Goal: Navigation & Orientation: Find specific page/section

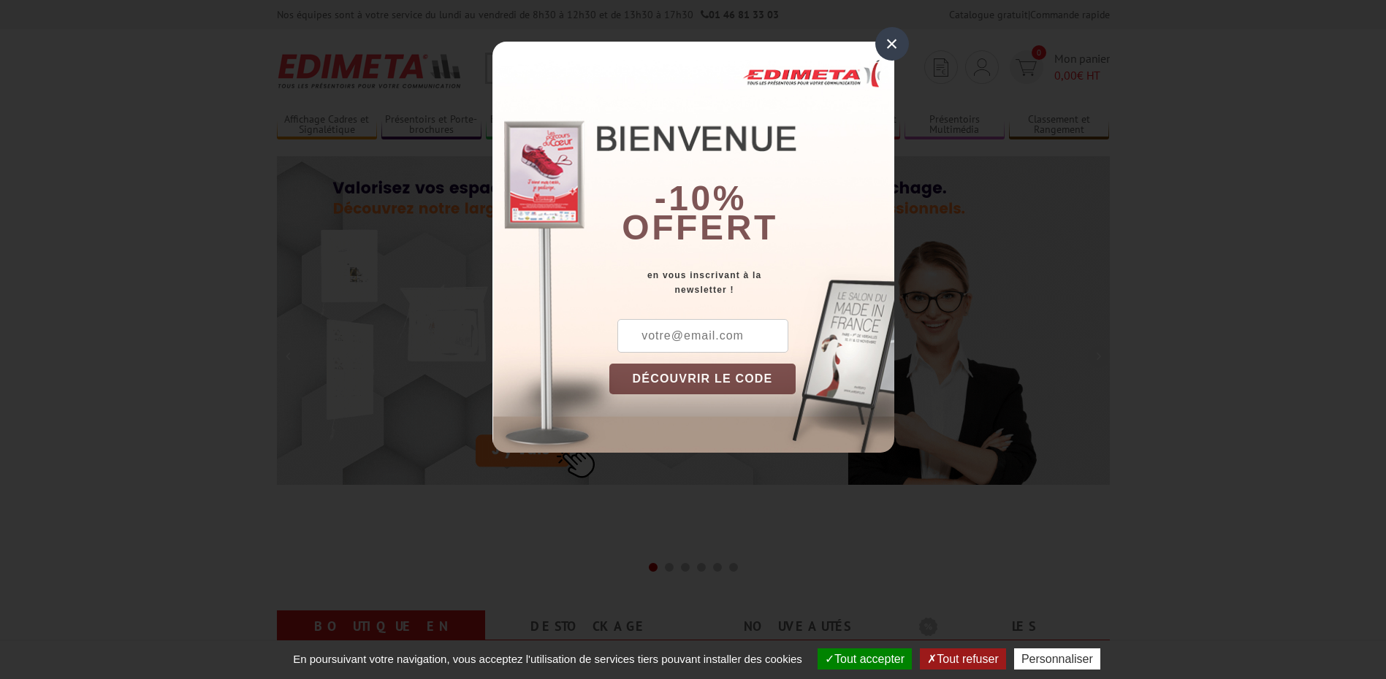
click at [890, 43] on div "×" at bounding box center [892, 44] width 34 height 34
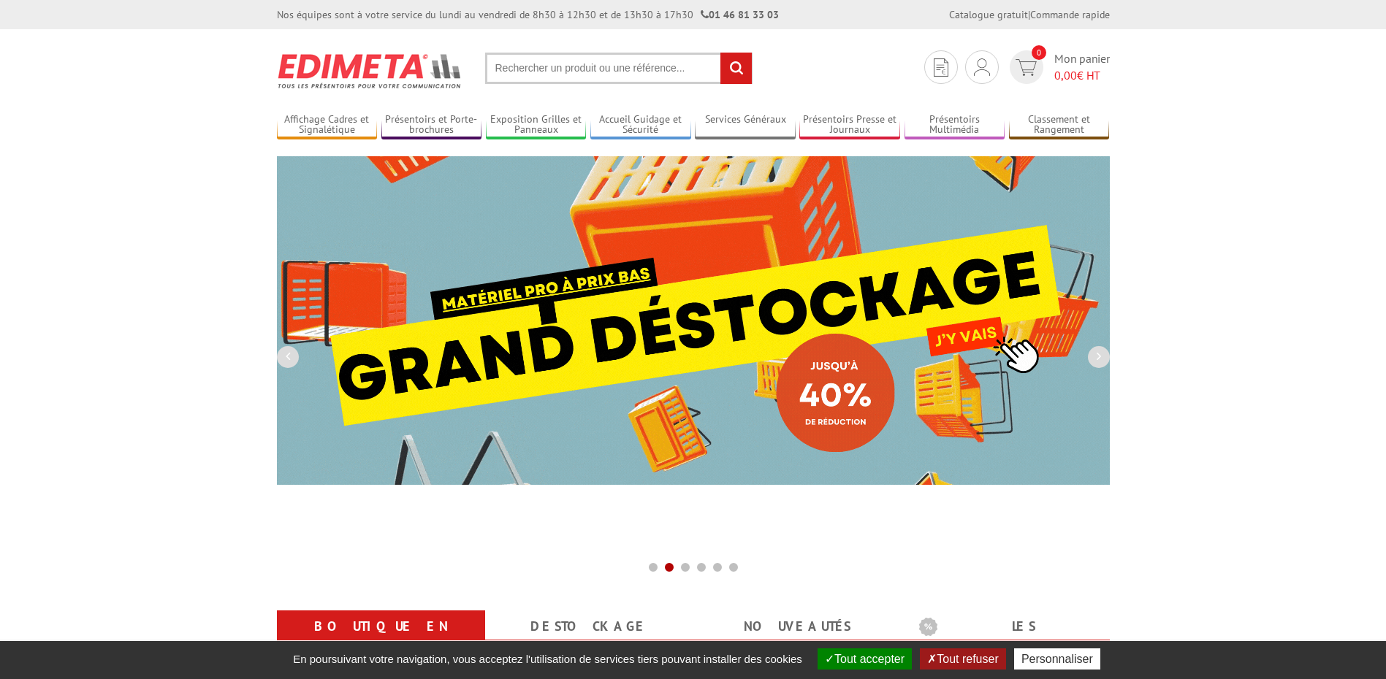
scroll to position [146, 0]
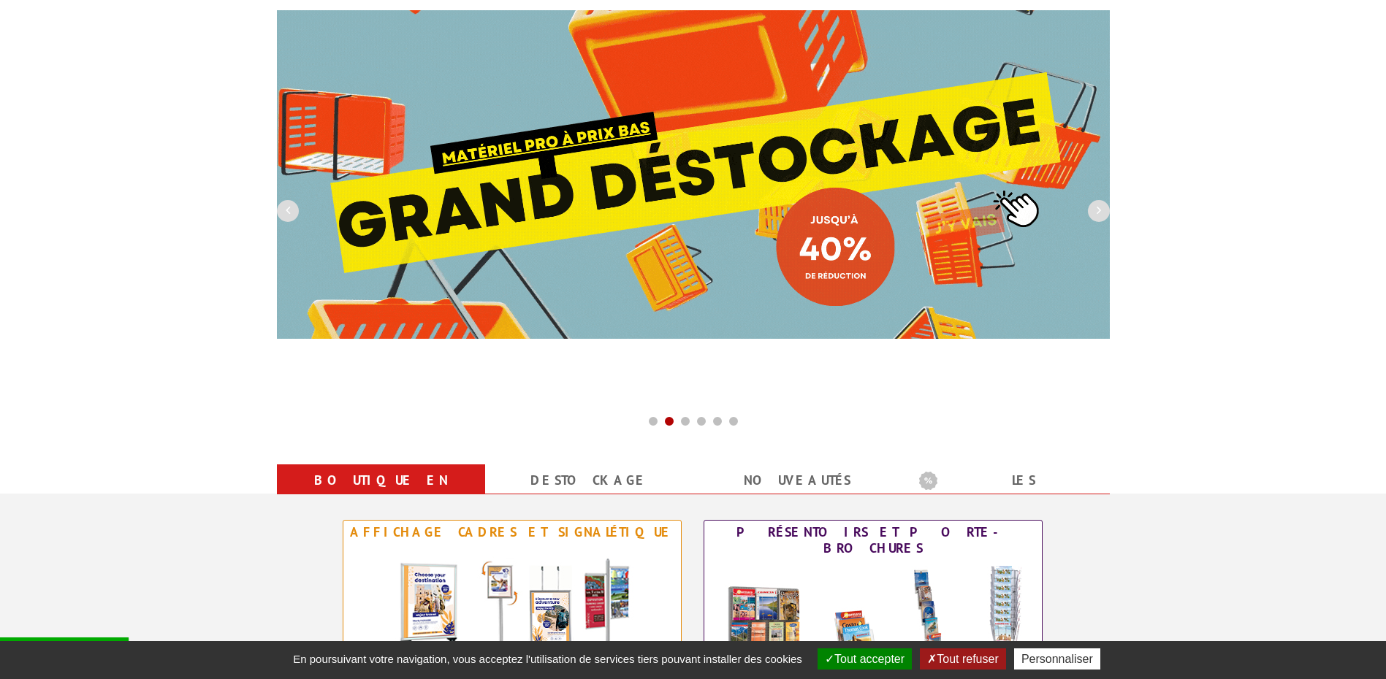
click at [684, 152] on img at bounding box center [693, 174] width 833 height 329
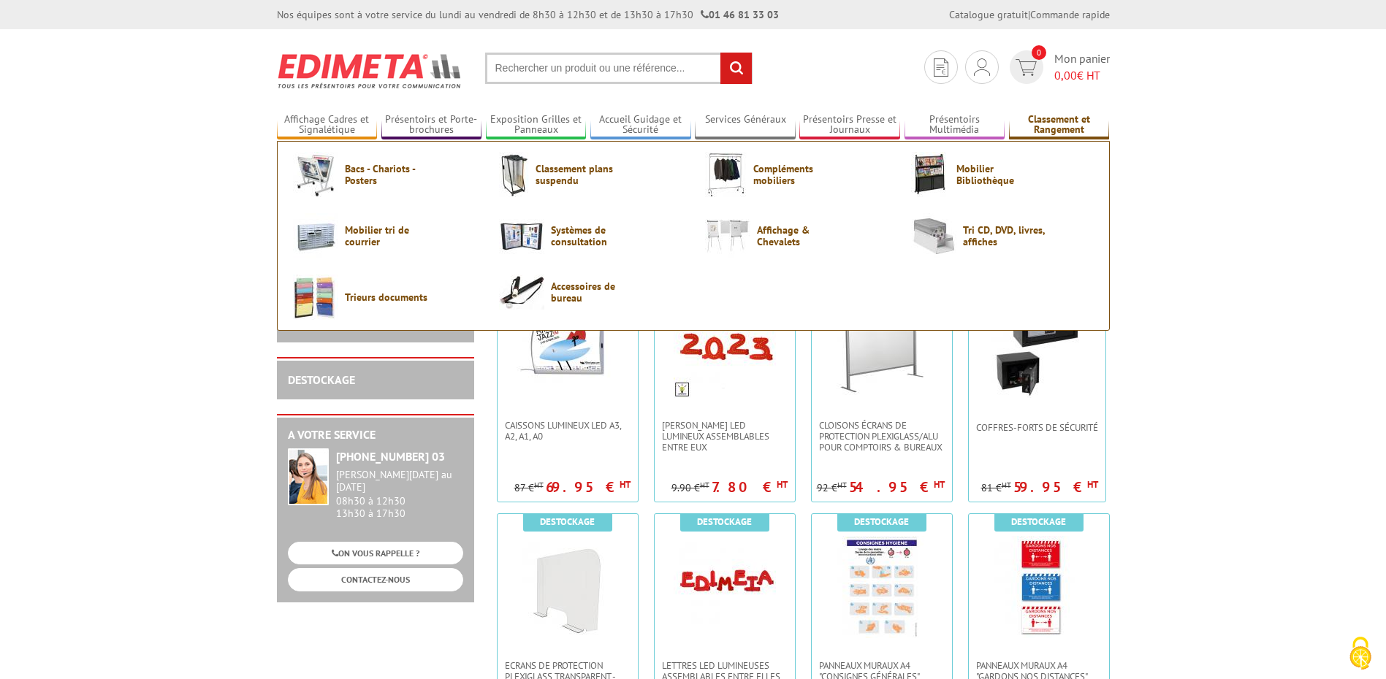
click at [1072, 123] on link "Classement et Rangement" at bounding box center [1059, 125] width 101 height 24
